Goal: Task Accomplishment & Management: Use online tool/utility

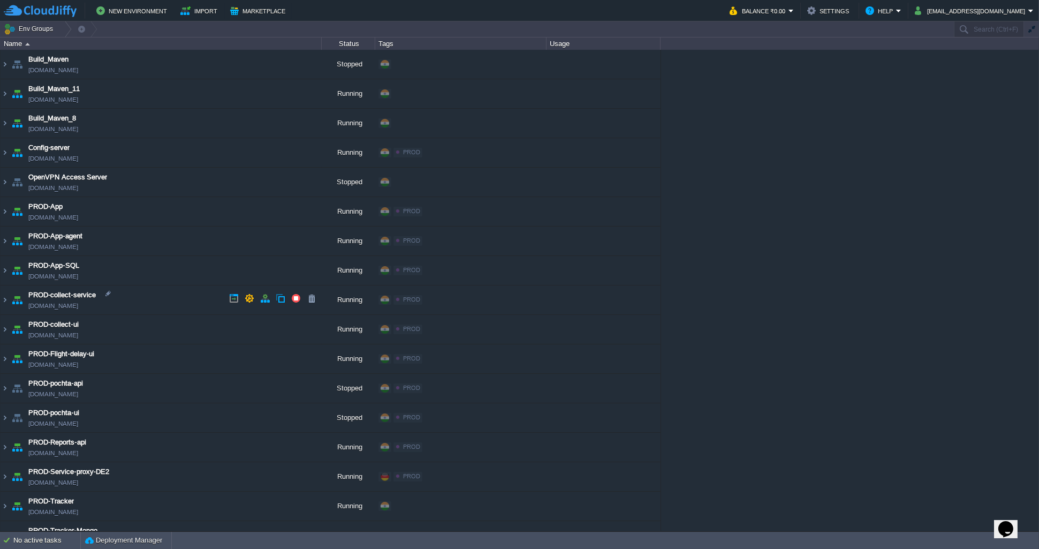
scroll to position [308, 0]
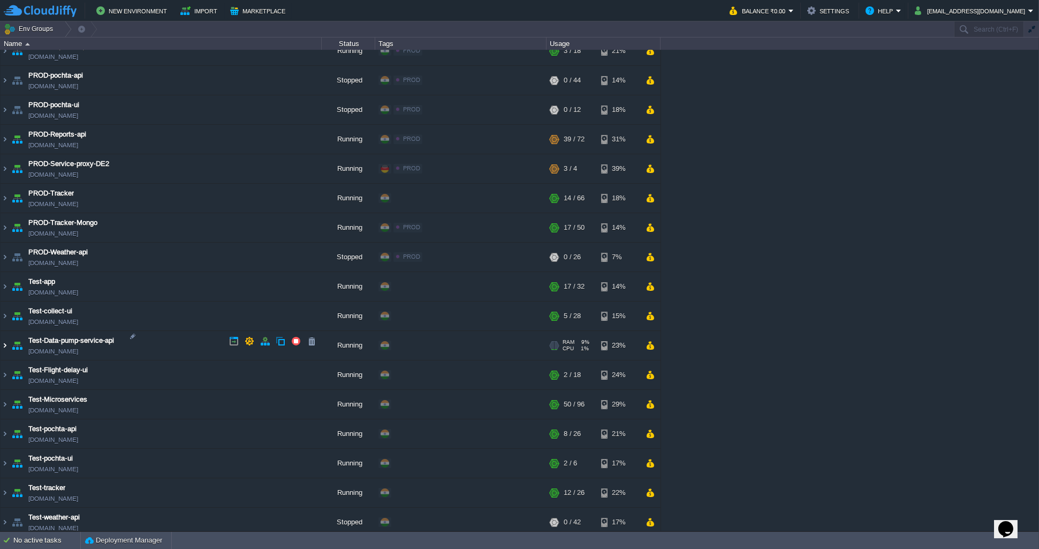
click at [5, 343] on img at bounding box center [5, 345] width 9 height 29
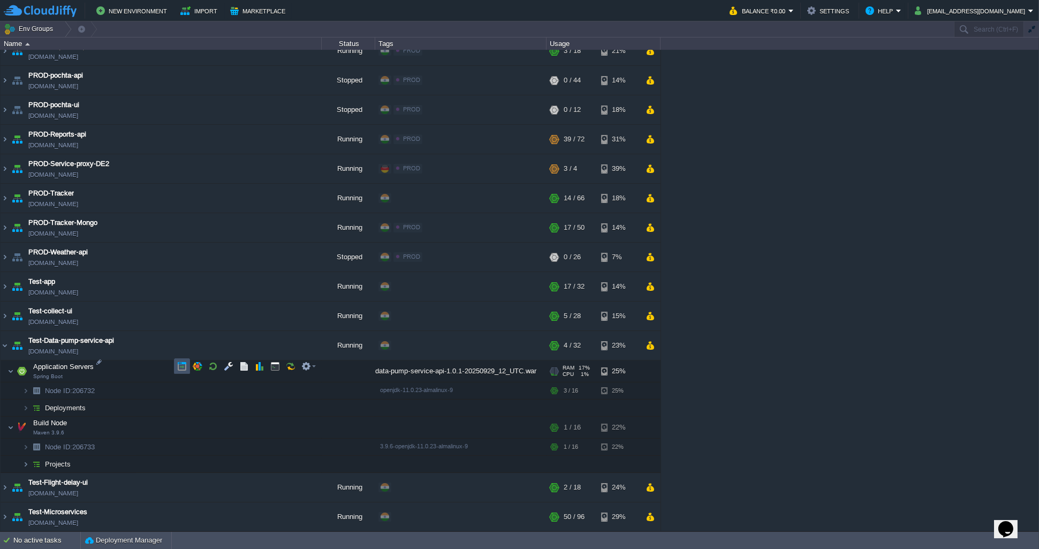
click at [183, 364] on button "button" at bounding box center [182, 366] width 10 height 10
click at [7, 135] on img at bounding box center [5, 139] width 9 height 29
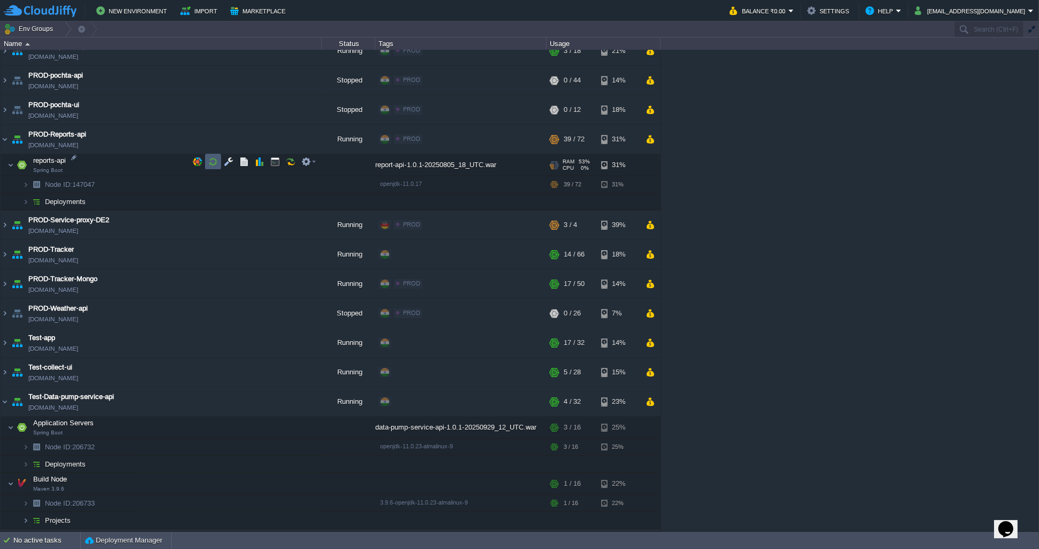
click at [215, 166] on td at bounding box center [213, 162] width 16 height 16
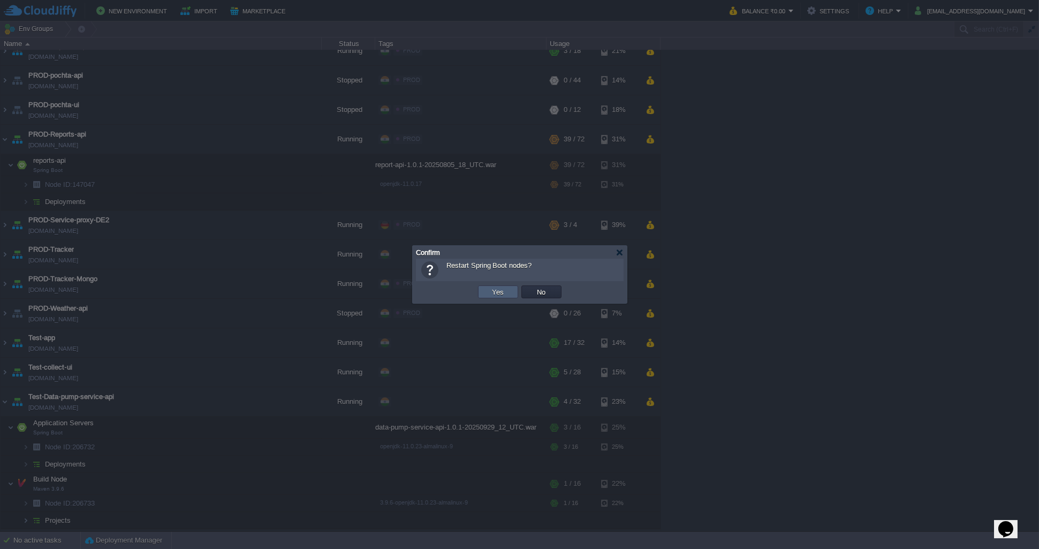
click at [482, 292] on td "Yes" at bounding box center [498, 291] width 40 height 13
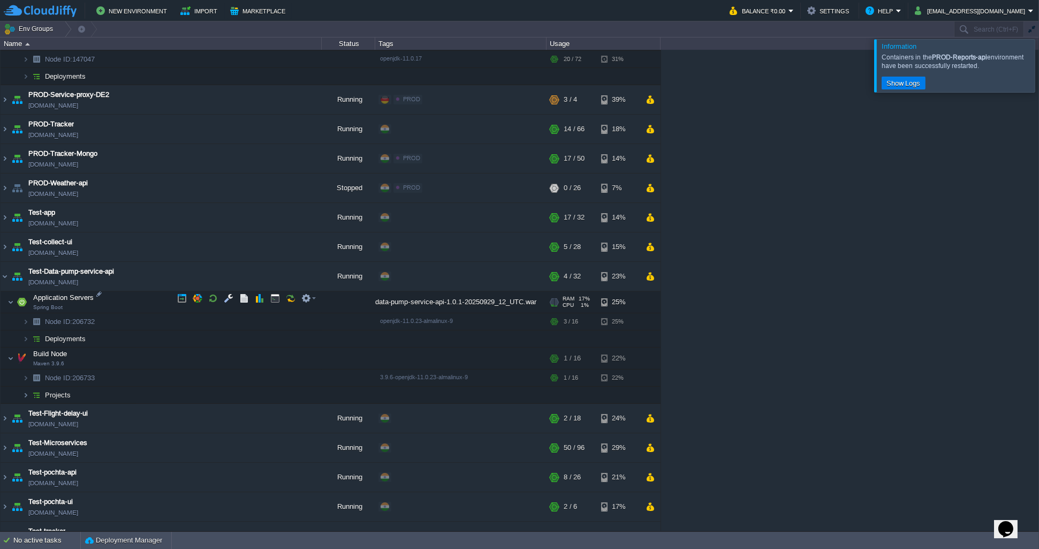
scroll to position [474, 0]
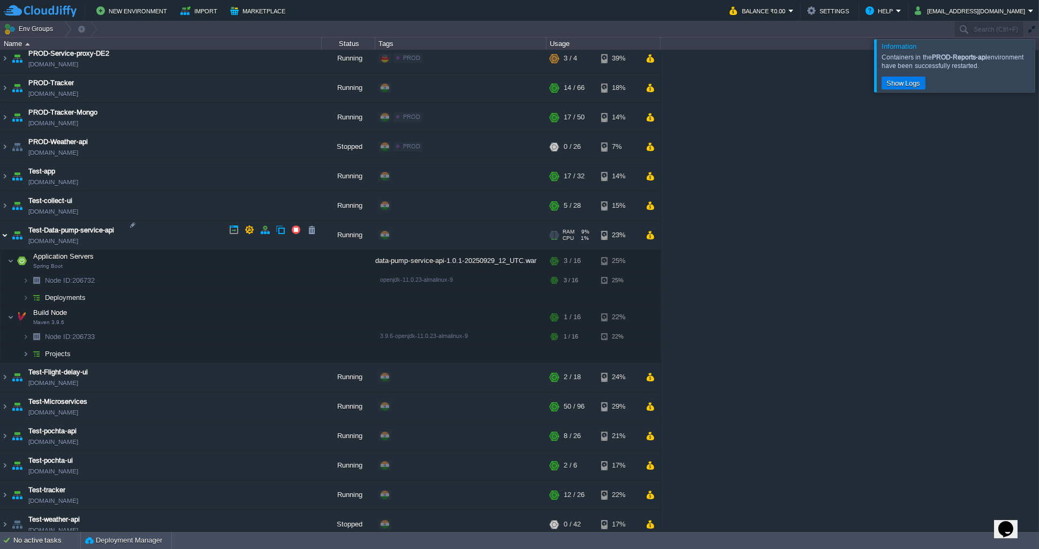
click at [2, 229] on img at bounding box center [5, 235] width 9 height 29
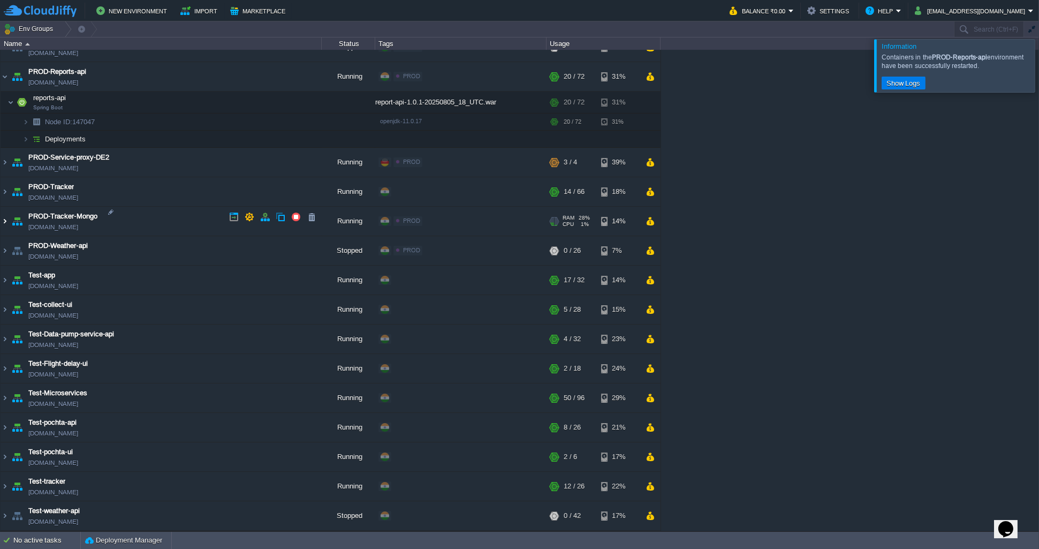
scroll to position [363, 0]
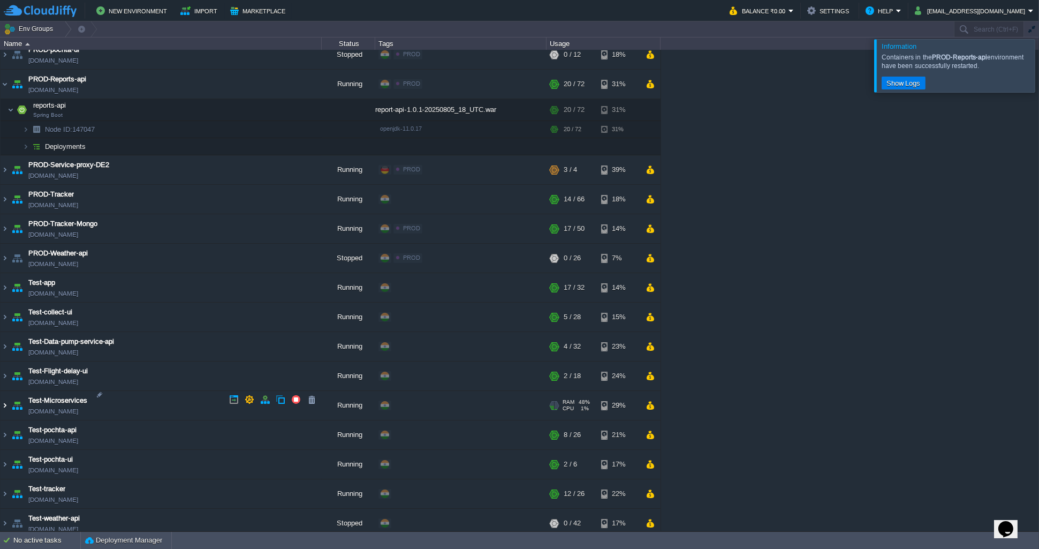
click at [2, 400] on img at bounding box center [5, 405] width 9 height 29
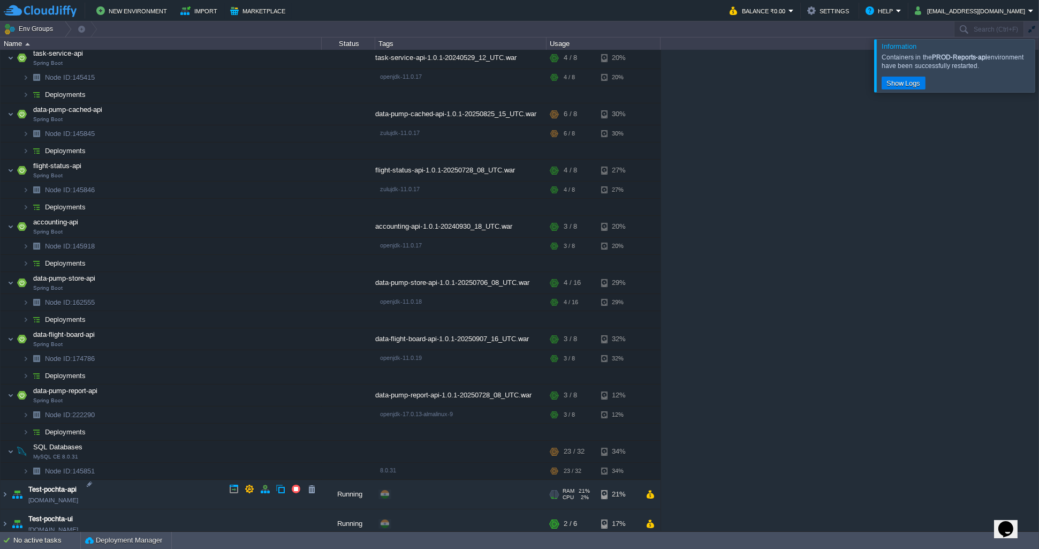
scroll to position [791, 0]
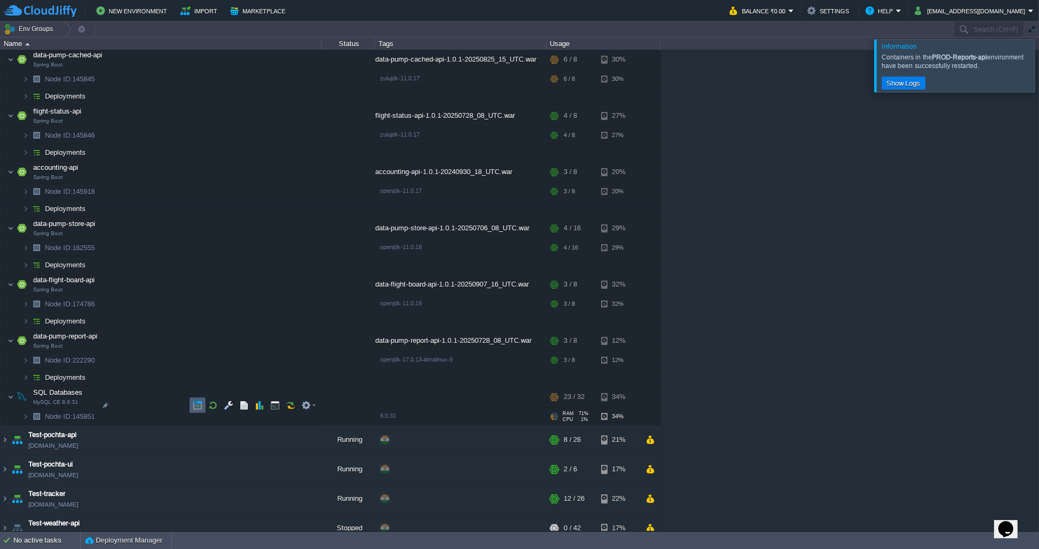
click at [200, 408] on button "button" at bounding box center [198, 405] width 10 height 10
click at [1039, 57] on div at bounding box center [1052, 65] width 0 height 52
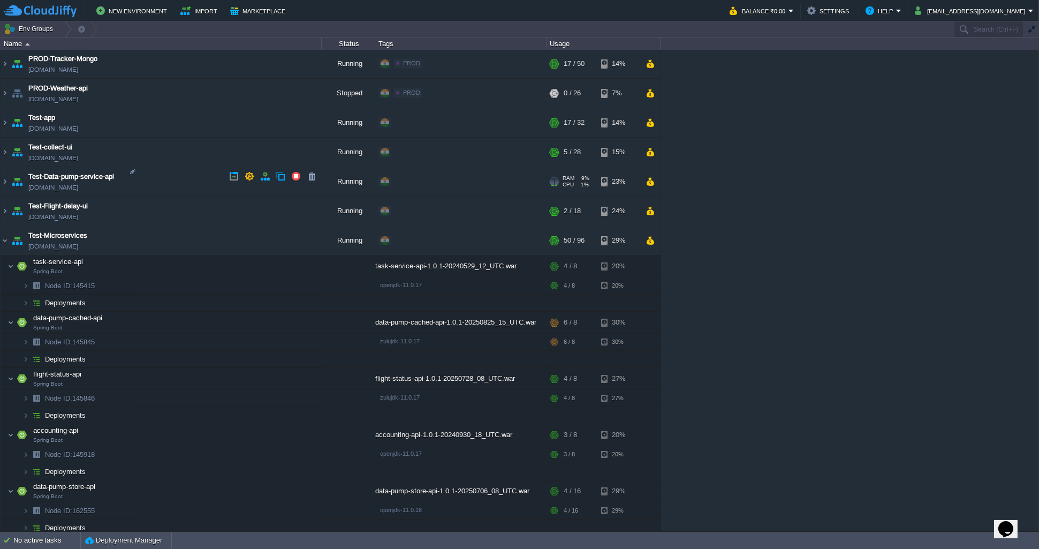
scroll to position [505, 0]
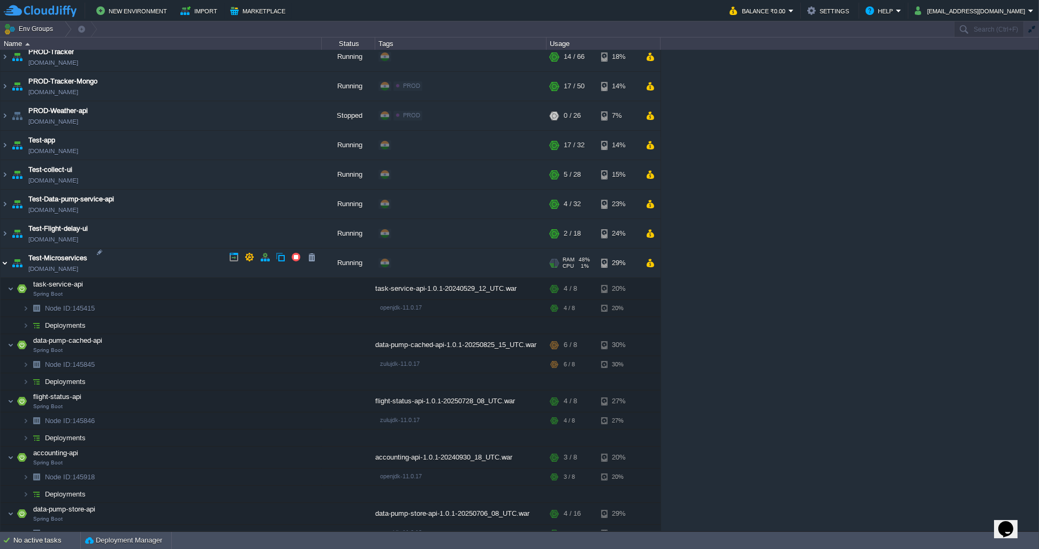
click at [5, 256] on img at bounding box center [5, 262] width 9 height 29
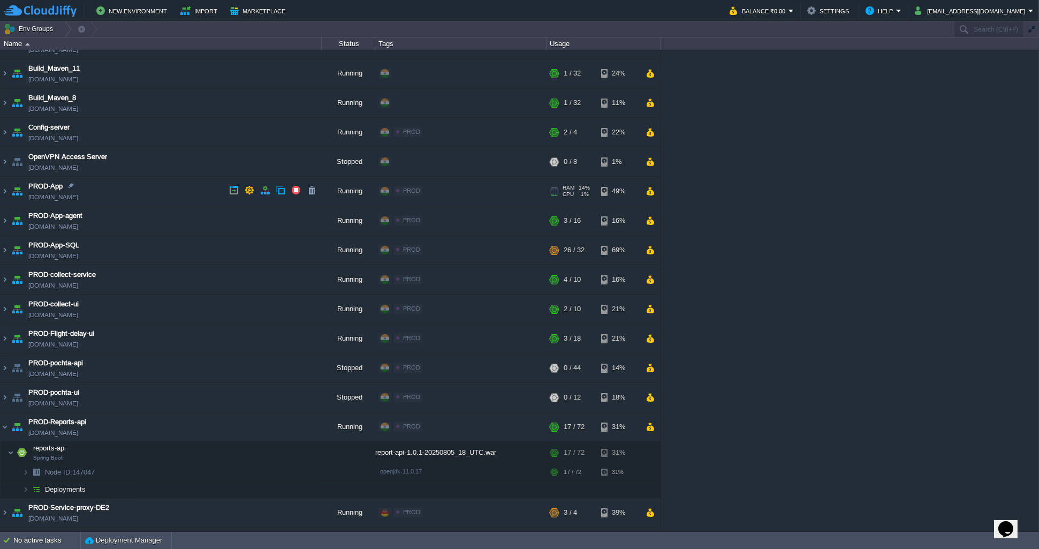
scroll to position [0, 0]
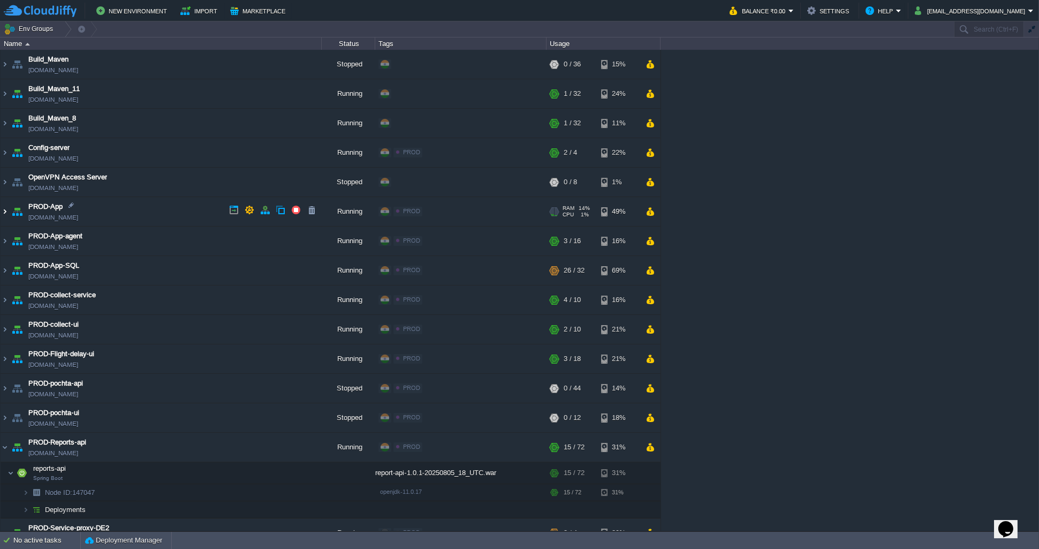
click at [5, 211] on img at bounding box center [5, 211] width 9 height 29
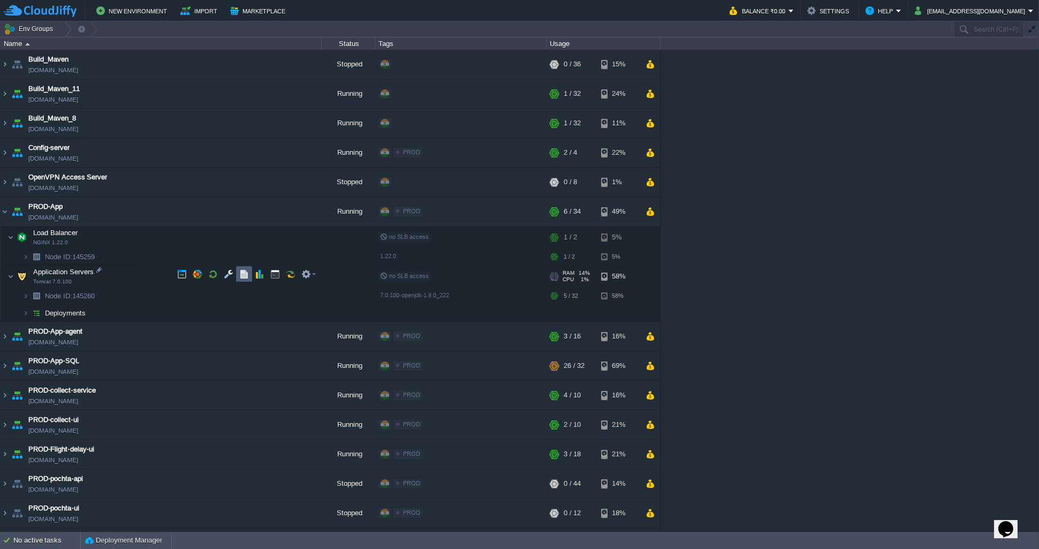
click at [243, 279] on td at bounding box center [244, 274] width 16 height 16
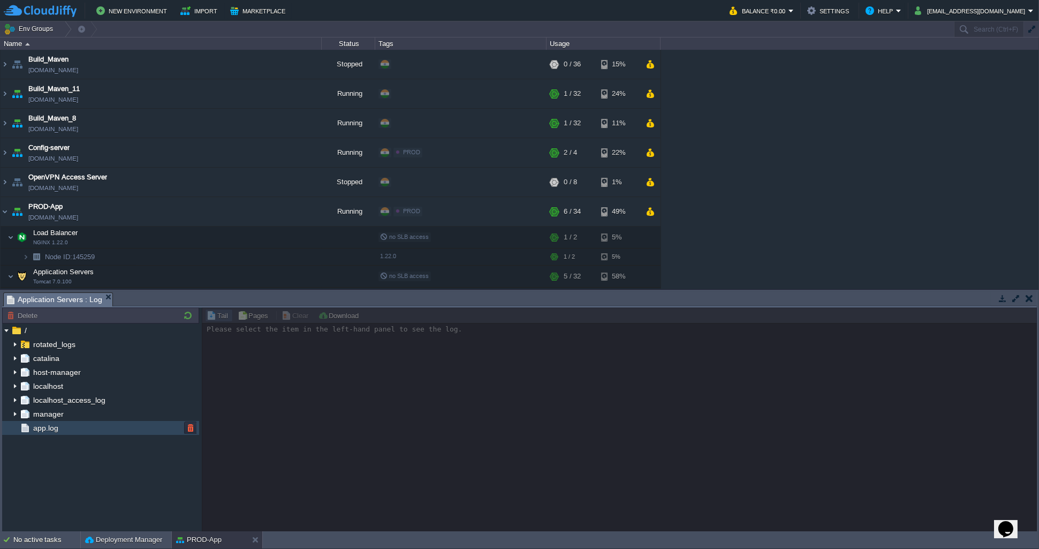
click at [69, 427] on div "app.log" at bounding box center [100, 428] width 197 height 14
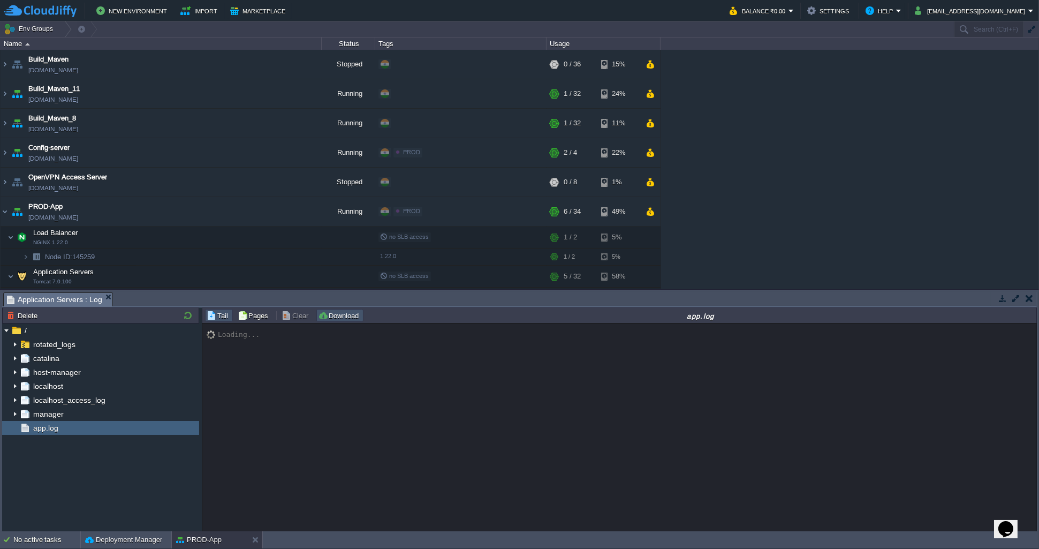
click at [338, 317] on button "Download" at bounding box center [340, 316] width 44 height 10
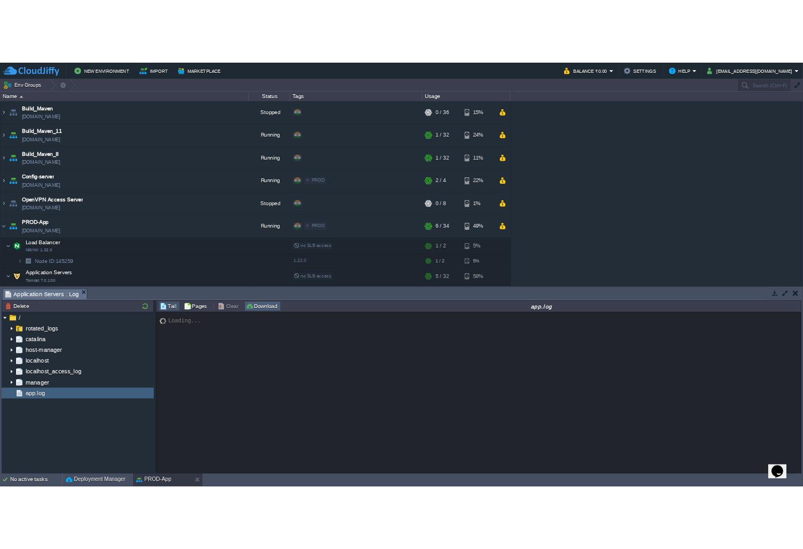
scroll to position [9183, 0]
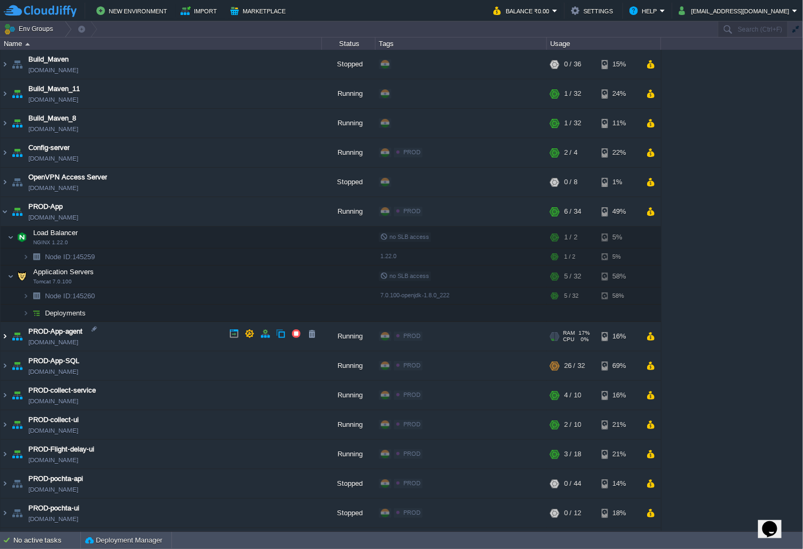
click at [1, 336] on img at bounding box center [5, 336] width 9 height 29
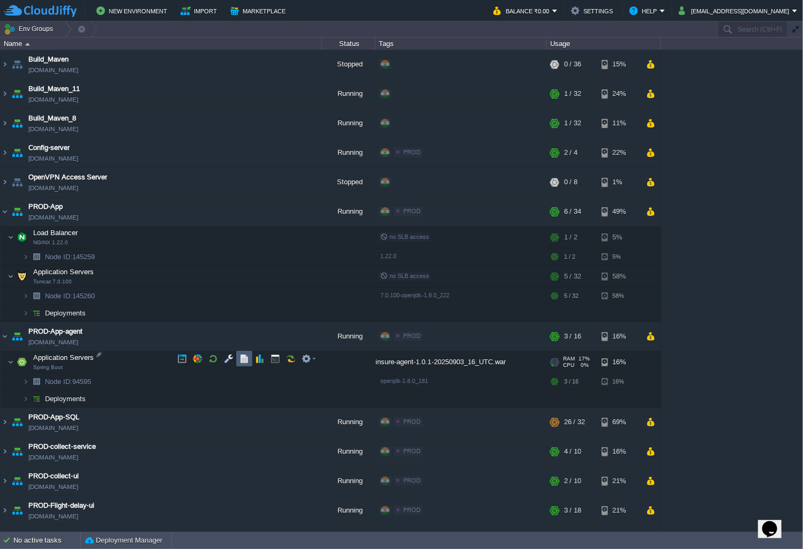
click at [246, 360] on button "button" at bounding box center [244, 359] width 10 height 10
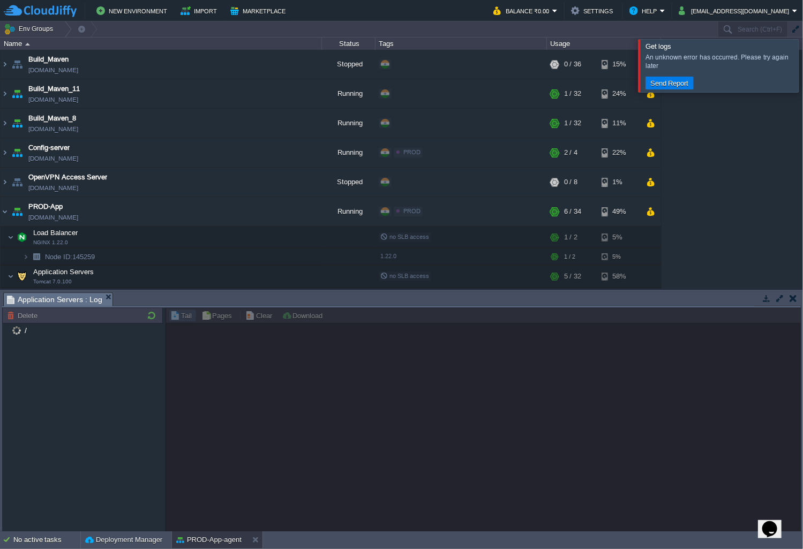
click at [815, 75] on div at bounding box center [815, 65] width 0 height 52
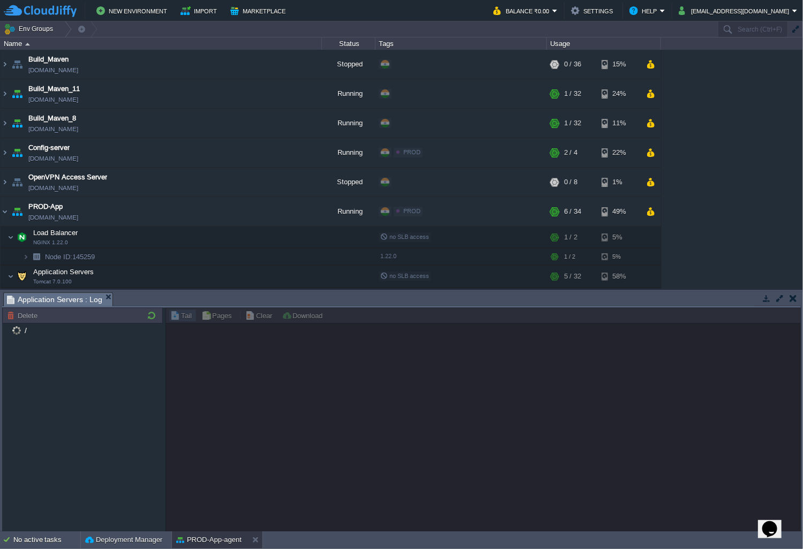
click at [105, 301] on em "Application Servers : Log" at bounding box center [59, 299] width 105 height 13
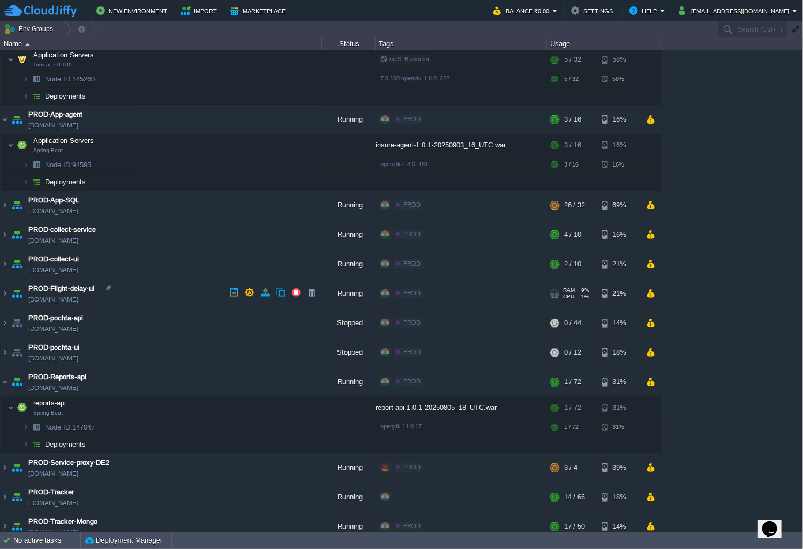
scroll to position [214, 0]
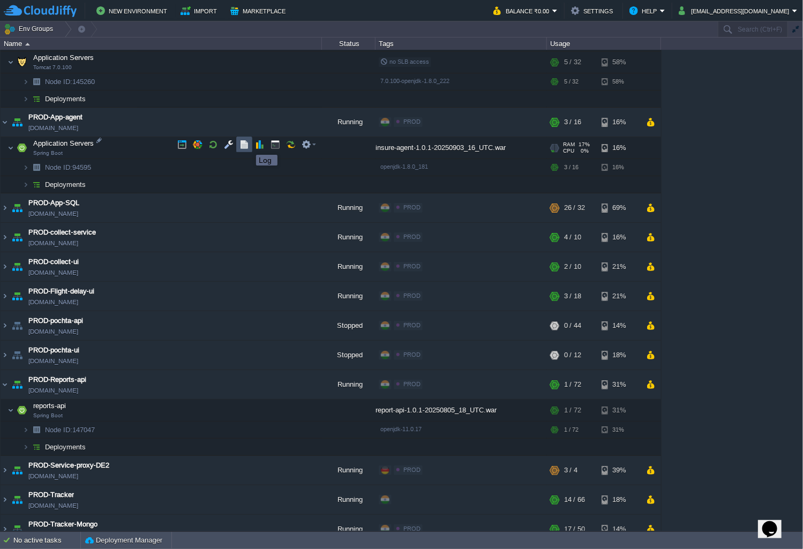
click at [248, 145] on button "button" at bounding box center [244, 145] width 10 height 10
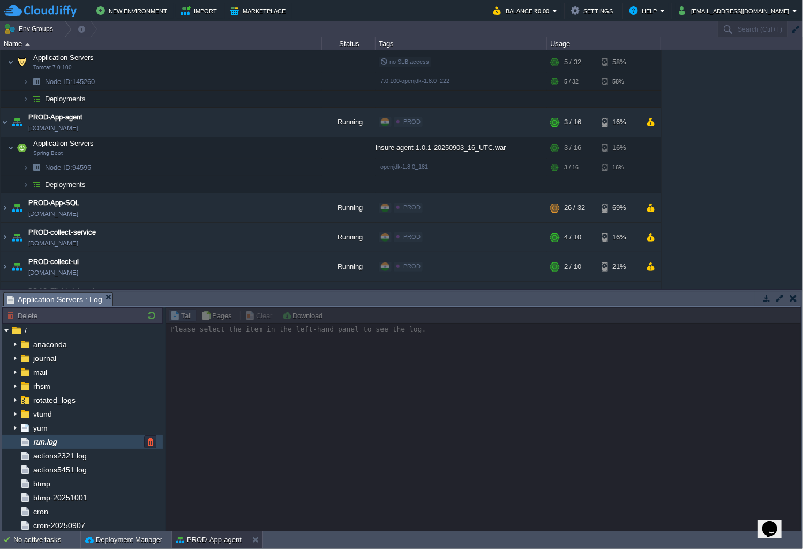
click at [73, 435] on div "run.log" at bounding box center [82, 442] width 161 height 14
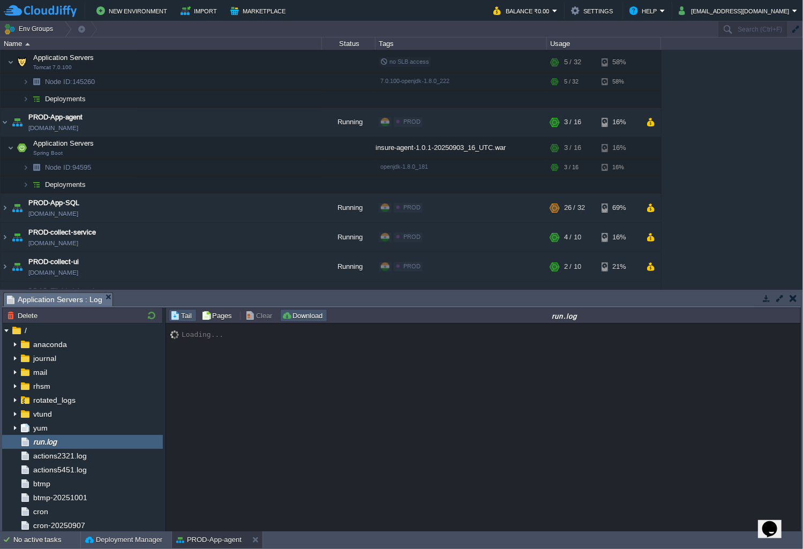
click at [306, 317] on button "Download" at bounding box center [304, 316] width 44 height 10
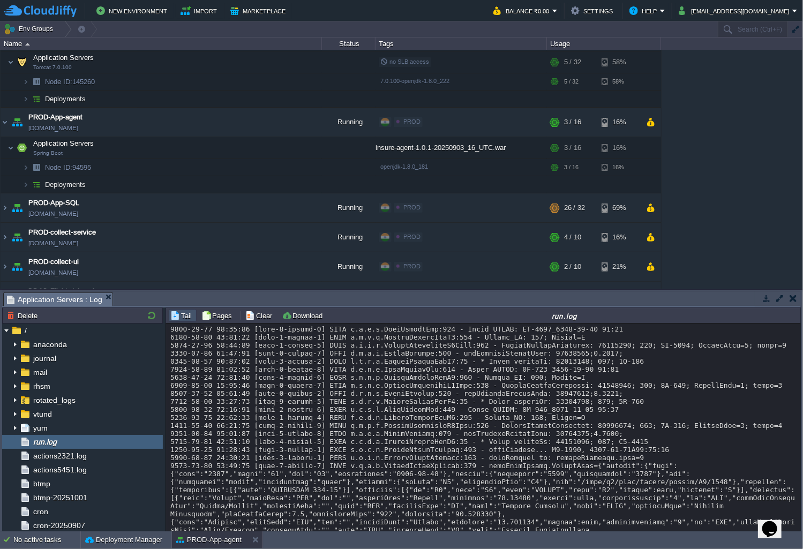
scroll to position [14974, 0]
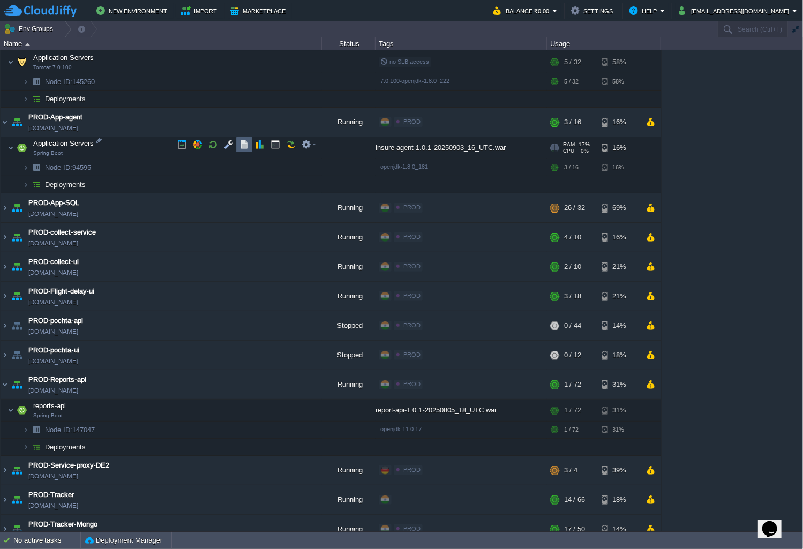
click at [242, 144] on button "button" at bounding box center [244, 145] width 10 height 10
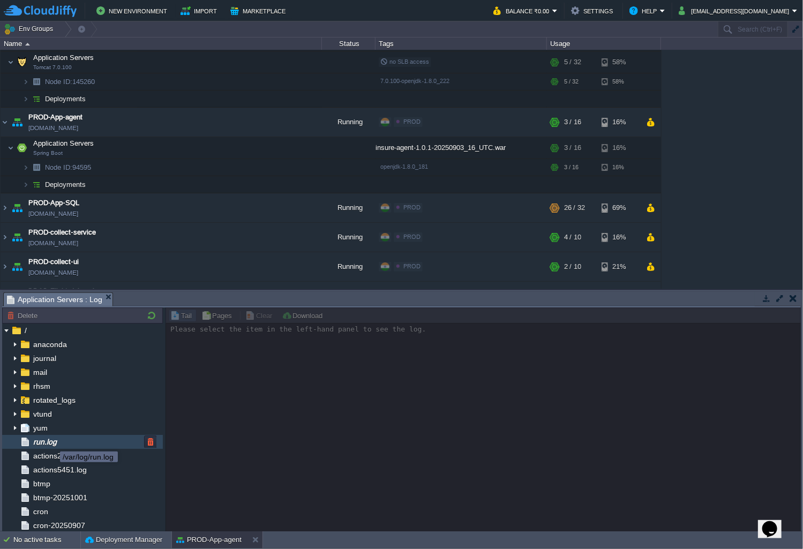
click at [52, 442] on span "run.log" at bounding box center [44, 442] width 27 height 10
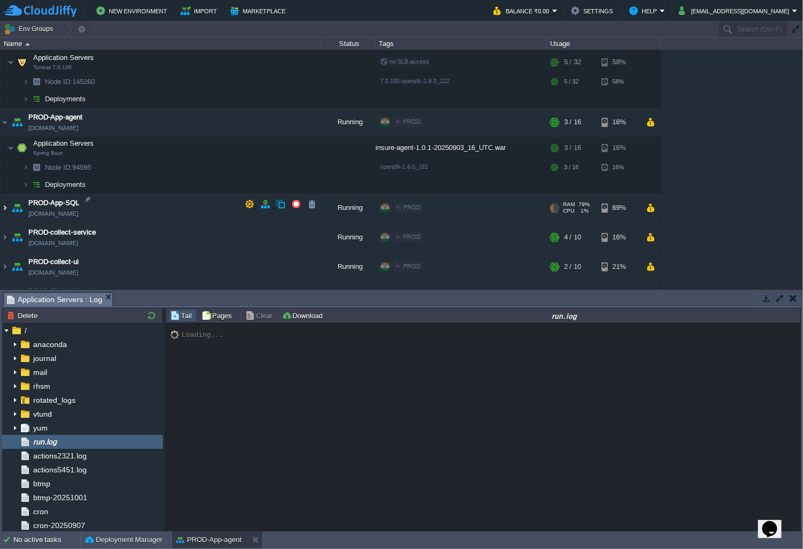
click at [4, 203] on img at bounding box center [5, 207] width 9 height 29
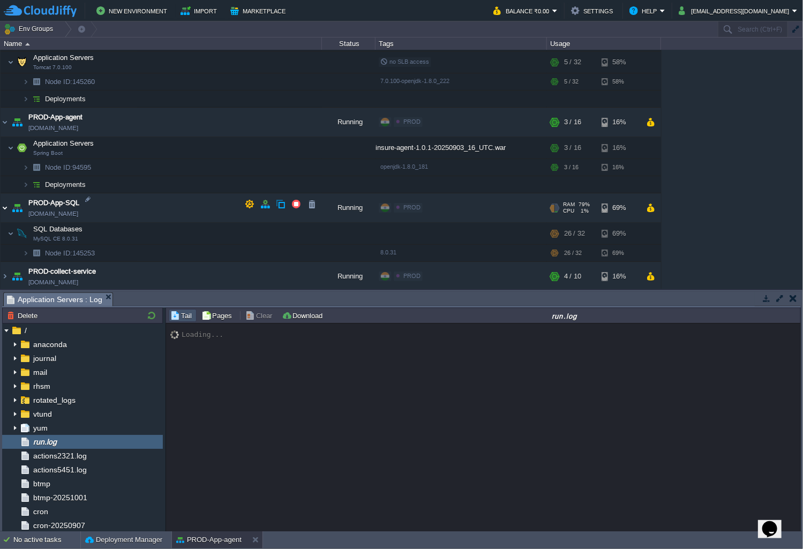
click at [5, 204] on img at bounding box center [5, 207] width 9 height 29
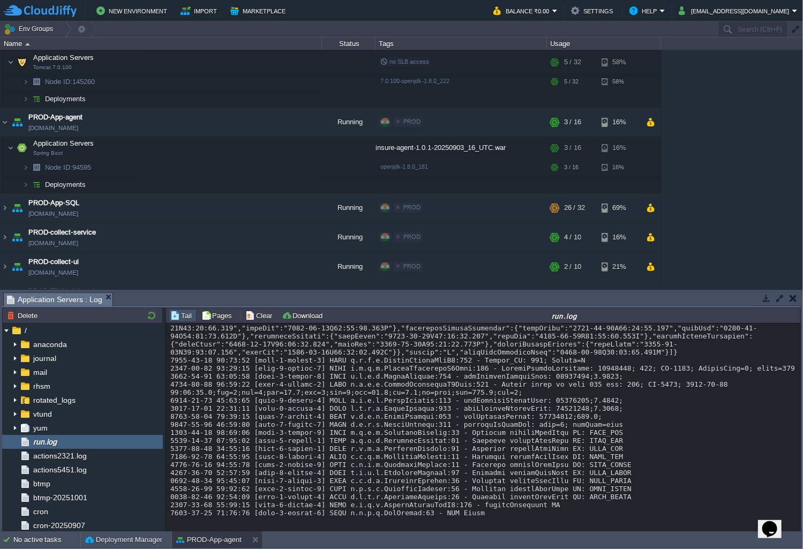
scroll to position [14866, 0]
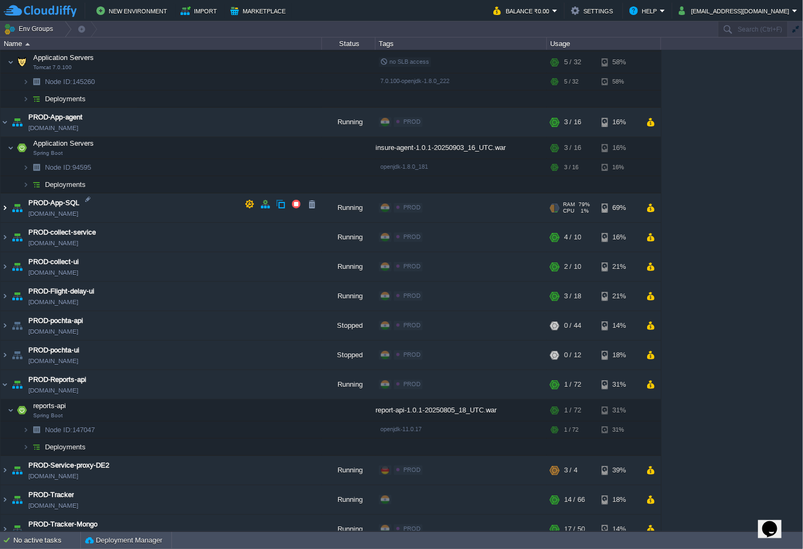
click at [6, 204] on img at bounding box center [5, 207] width 9 height 29
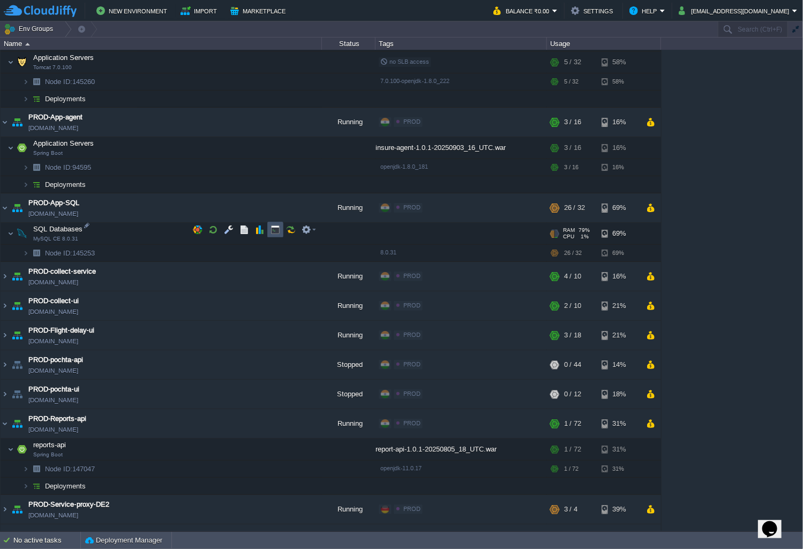
click at [274, 230] on button "button" at bounding box center [275, 230] width 10 height 10
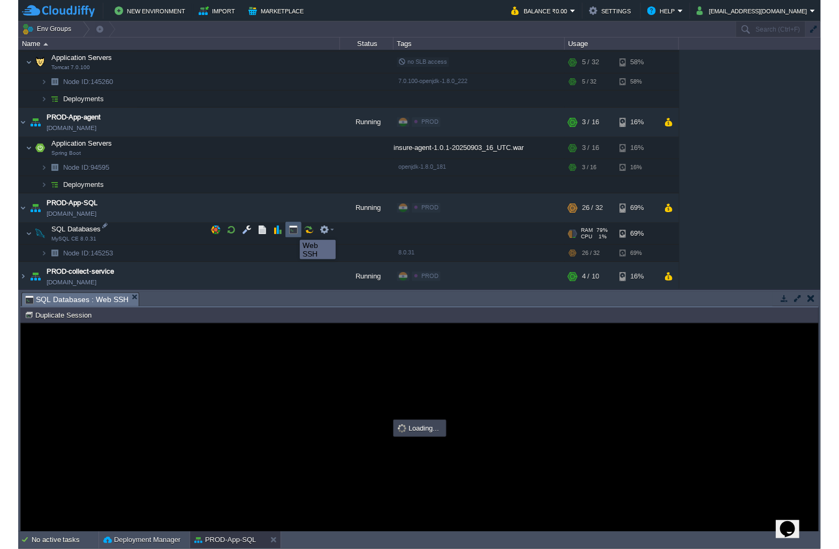
scroll to position [0, 0]
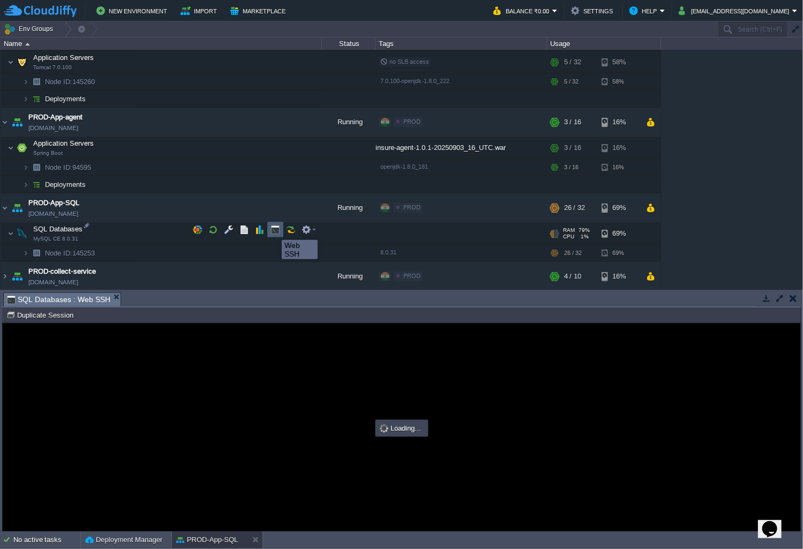
type input "#000000"
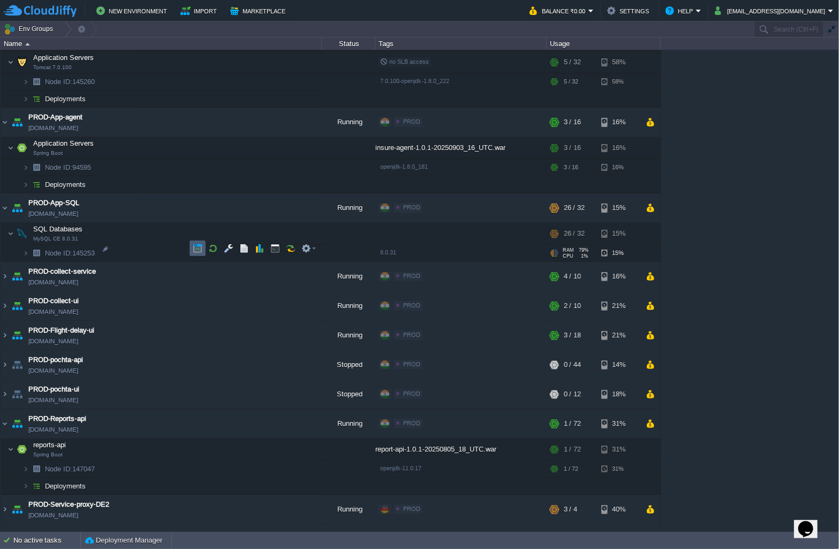
click at [198, 251] on button "button" at bounding box center [198, 249] width 10 height 10
